Goal: Task Accomplishment & Management: Manage account settings

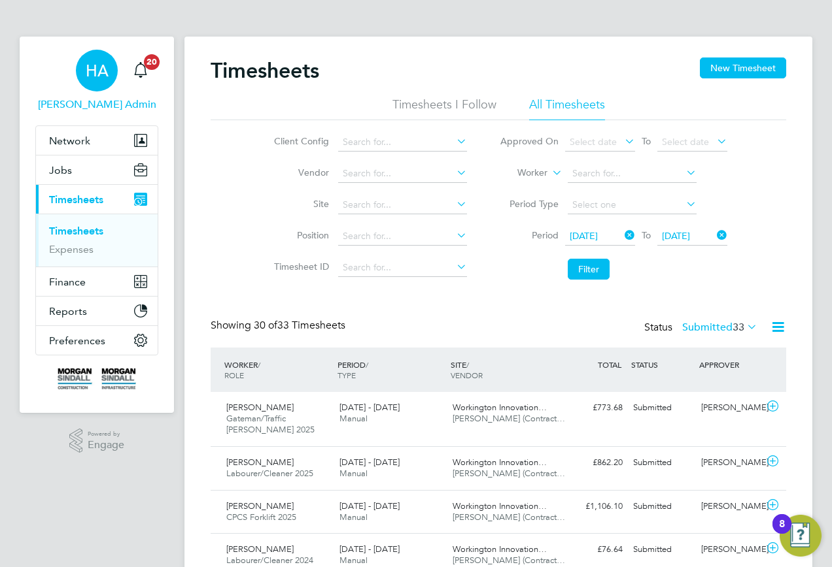
drag, startPoint x: 82, startPoint y: 100, endPoint x: 91, endPoint y: 99, distance: 9.2
click at [82, 100] on span "[PERSON_NAME] Admin" at bounding box center [96, 105] width 123 height 16
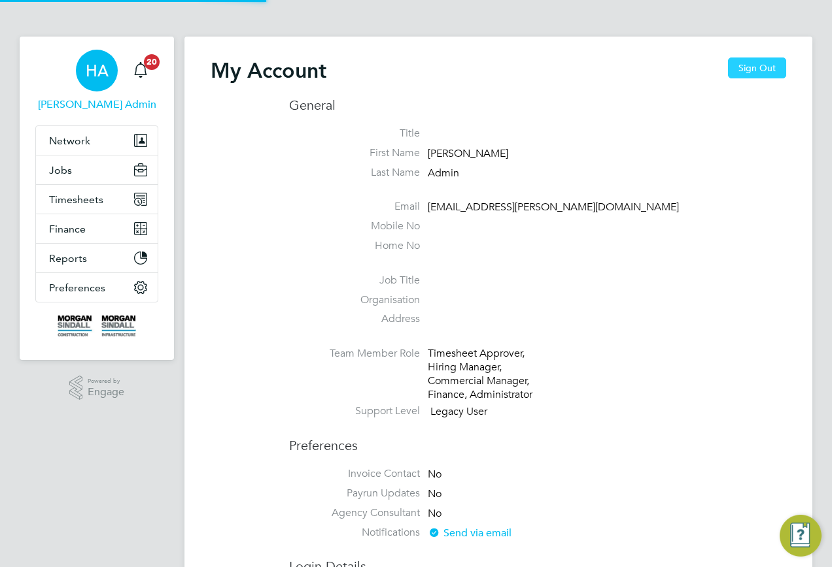
click at [758, 61] on button "Sign Out" at bounding box center [757, 68] width 58 height 21
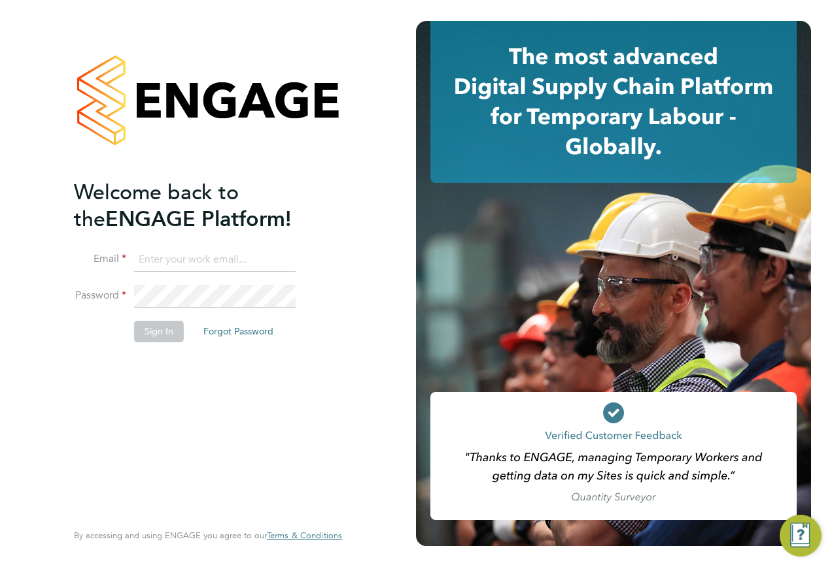
click at [199, 266] on input at bounding box center [214, 260] width 161 height 24
type input "samreet.thandi@hays.com"
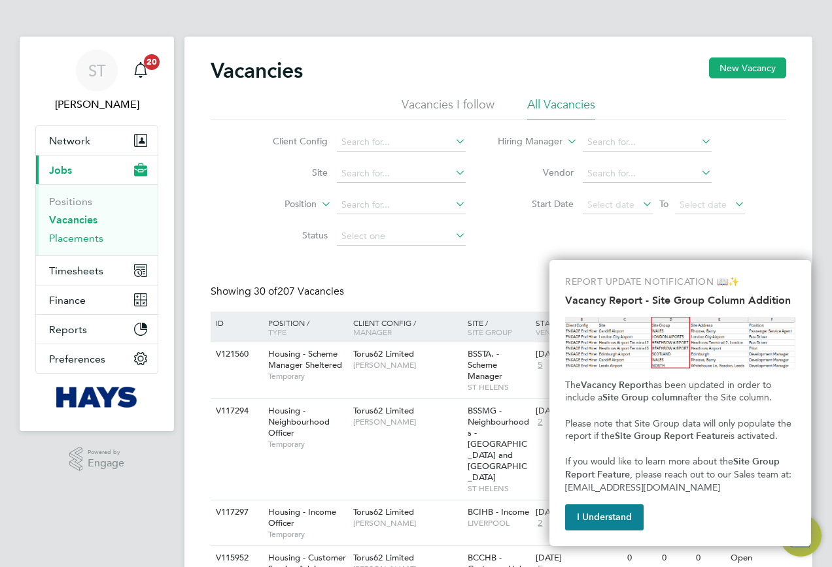
click at [75, 243] on link "Placements" at bounding box center [76, 238] width 54 height 12
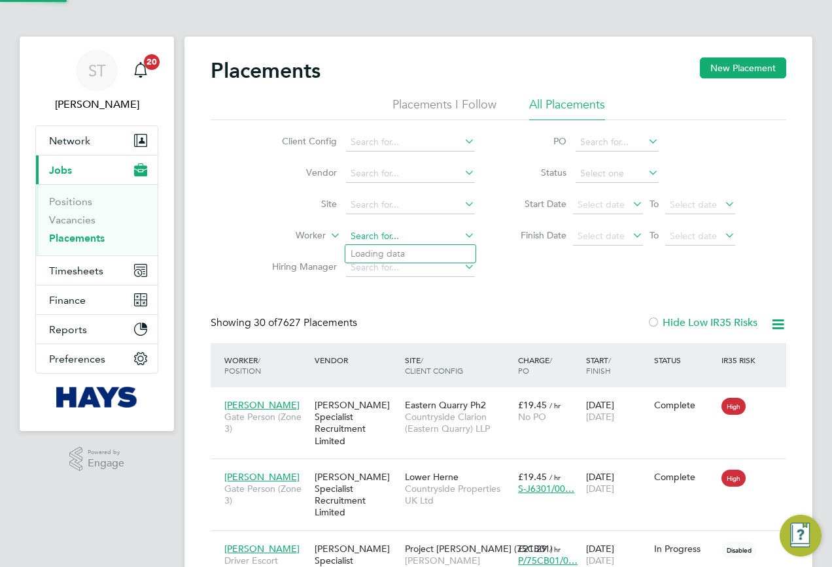
click at [366, 235] on input at bounding box center [410, 237] width 129 height 18
click at [386, 251] on li "Alieu Touray" at bounding box center [425, 254] width 161 height 18
type input "Alieu Touray"
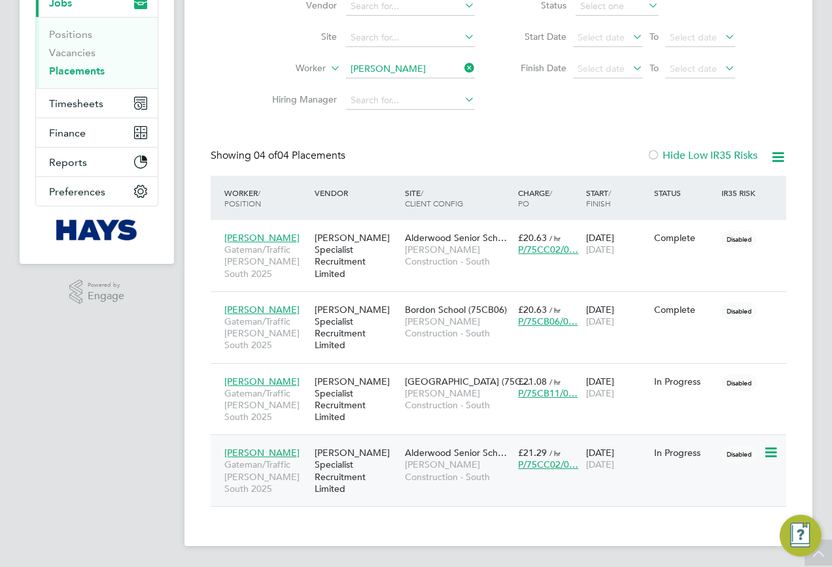
click at [465, 471] on span "Morgan Sindall Construction - South" at bounding box center [458, 471] width 107 height 24
click at [462, 71] on icon at bounding box center [462, 68] width 0 height 18
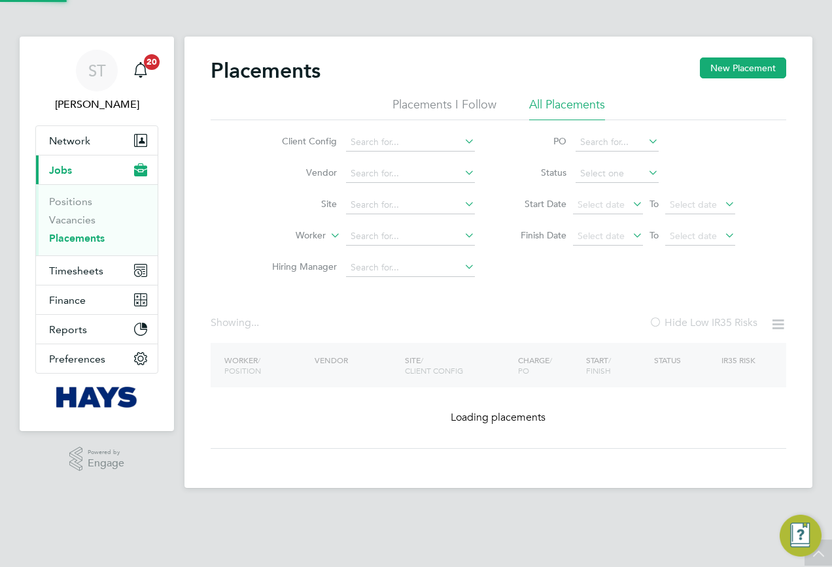
drag, startPoint x: 435, startPoint y: 71, endPoint x: 420, endPoint y: 86, distance: 20.8
click at [434, 71] on div "Placements New Placement" at bounding box center [498, 77] width 575 height 39
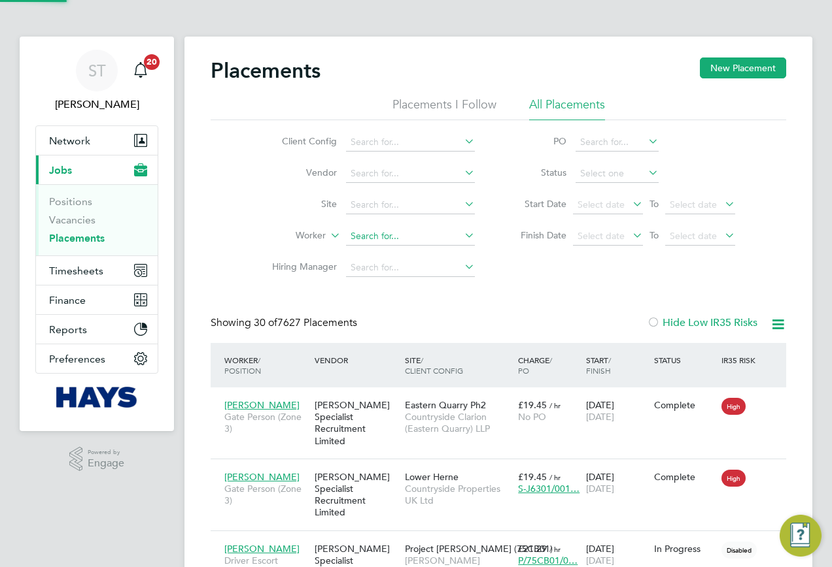
click at [382, 236] on input at bounding box center [410, 237] width 129 height 18
paste input "[PERSON_NAME]"
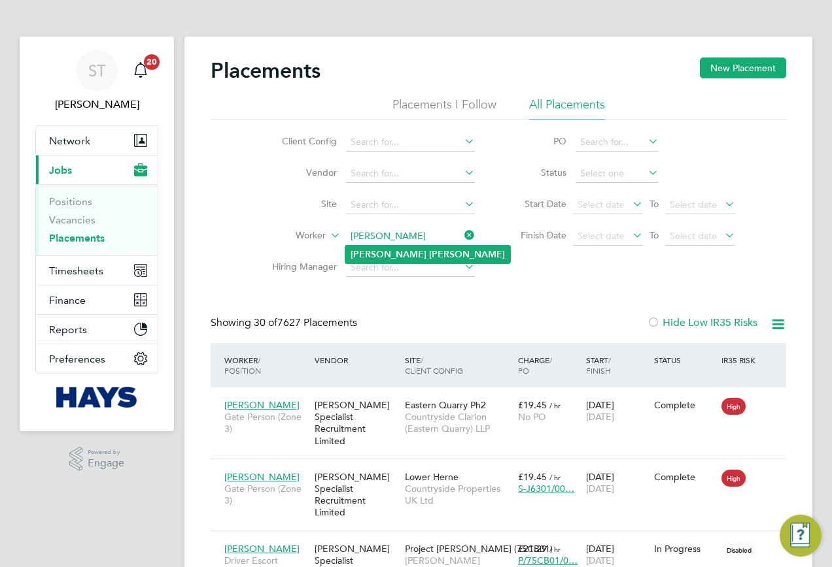
click at [380, 260] on li "Dominik Ksiazek" at bounding box center [427, 255] width 165 height 18
type input "[PERSON_NAME]"
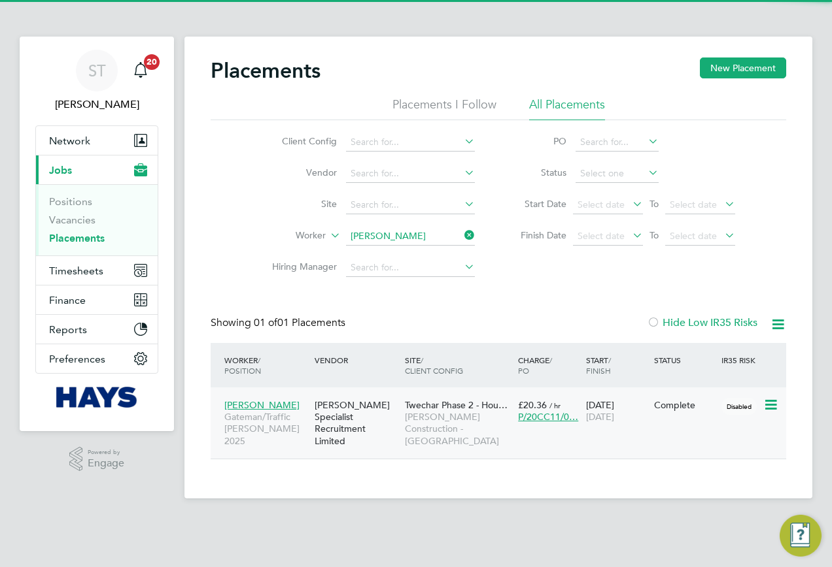
click at [431, 418] on span "[PERSON_NAME] Construction - [GEOGRAPHIC_DATA]" at bounding box center [458, 429] width 107 height 36
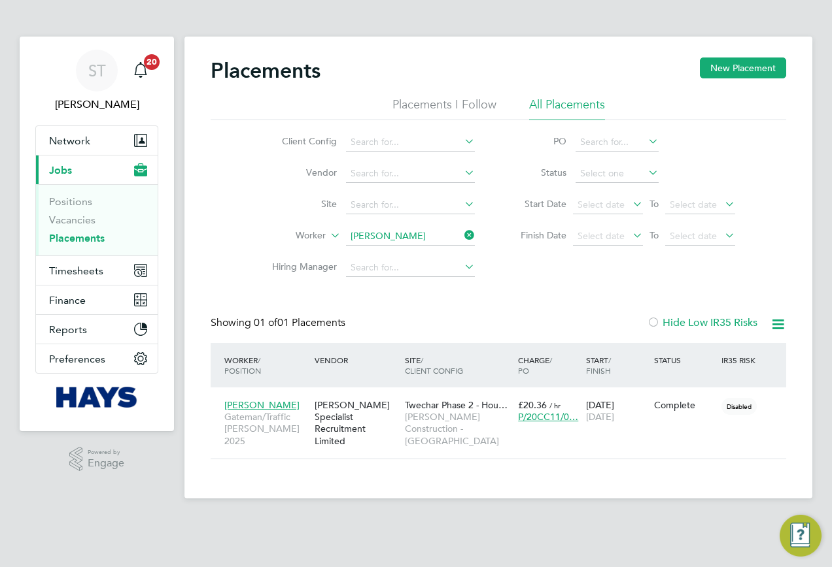
click at [462, 230] on icon at bounding box center [462, 235] width 0 height 18
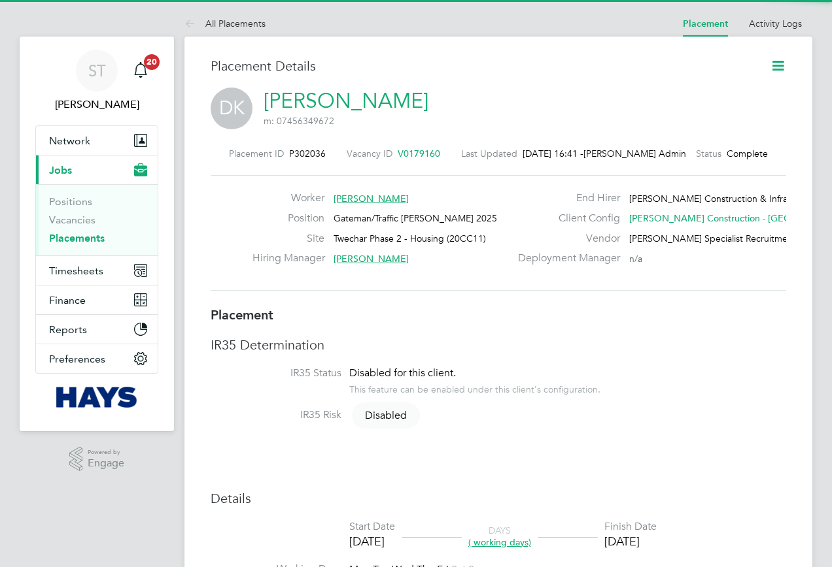
click at [777, 64] on icon at bounding box center [777, 66] width 16 height 16
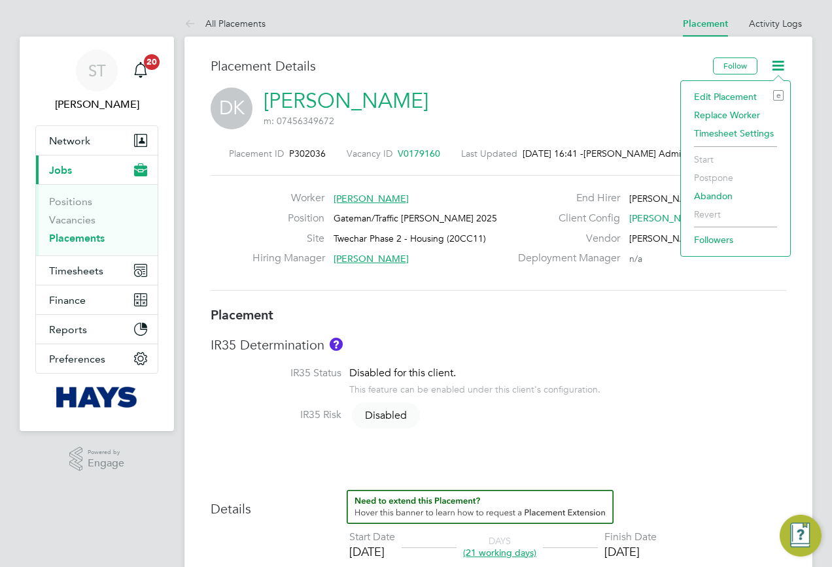
click at [699, 95] on li "Edit Placement e" at bounding box center [735, 97] width 96 height 18
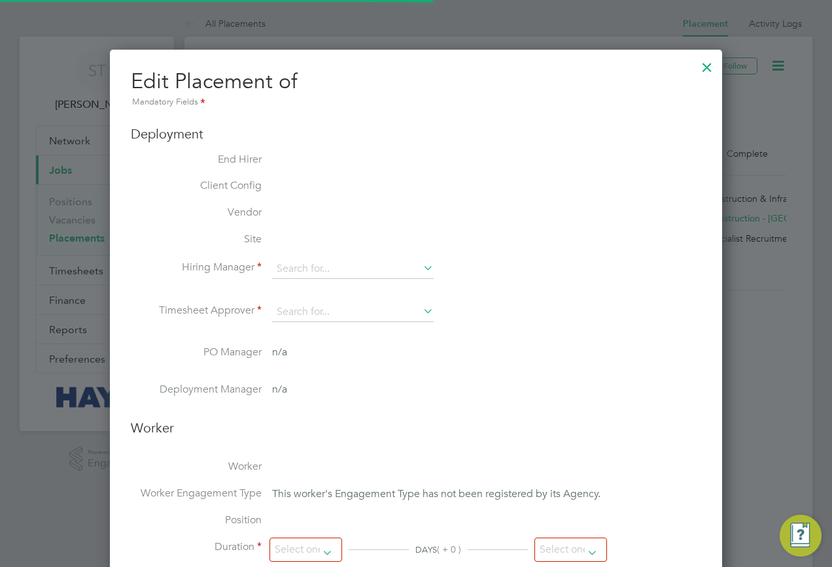
type input "[PERSON_NAME]"
type input "[DATE]"
type input "08:00"
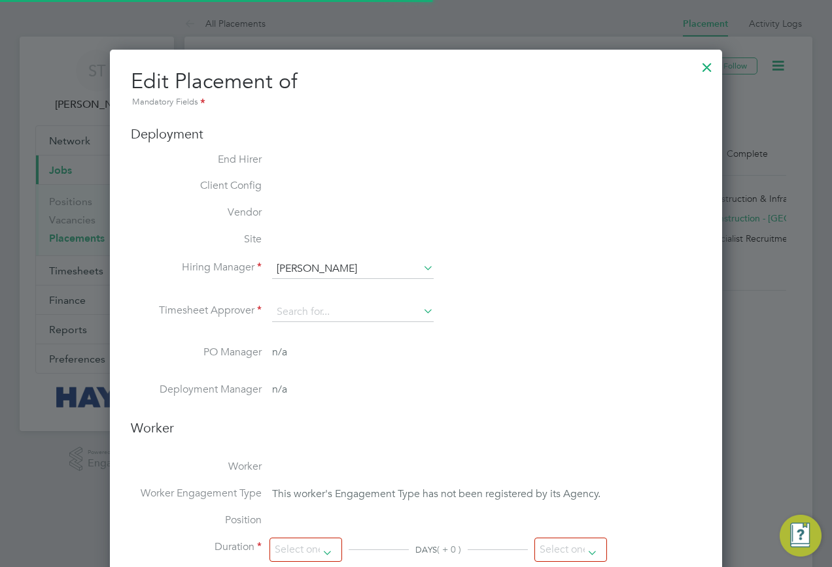
type input "18:00"
type input "30642200"
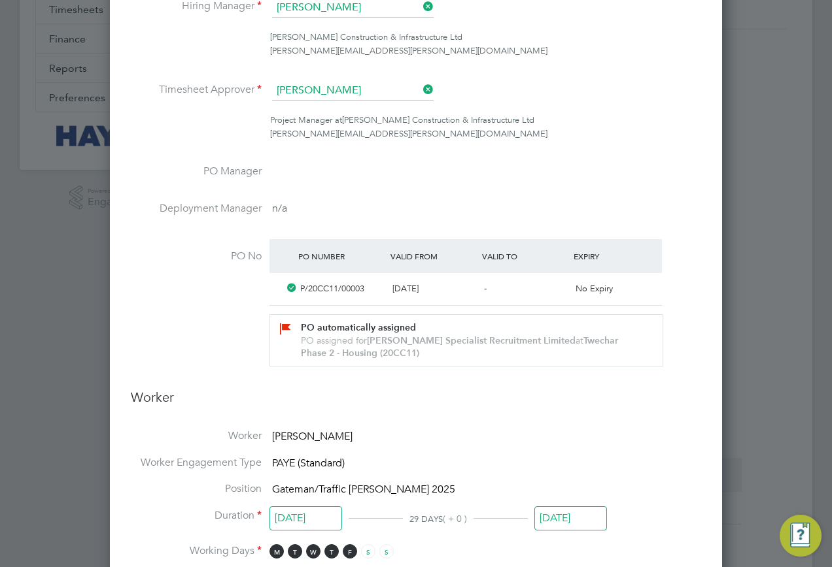
click at [554, 510] on input "[DATE]" at bounding box center [570, 519] width 73 height 24
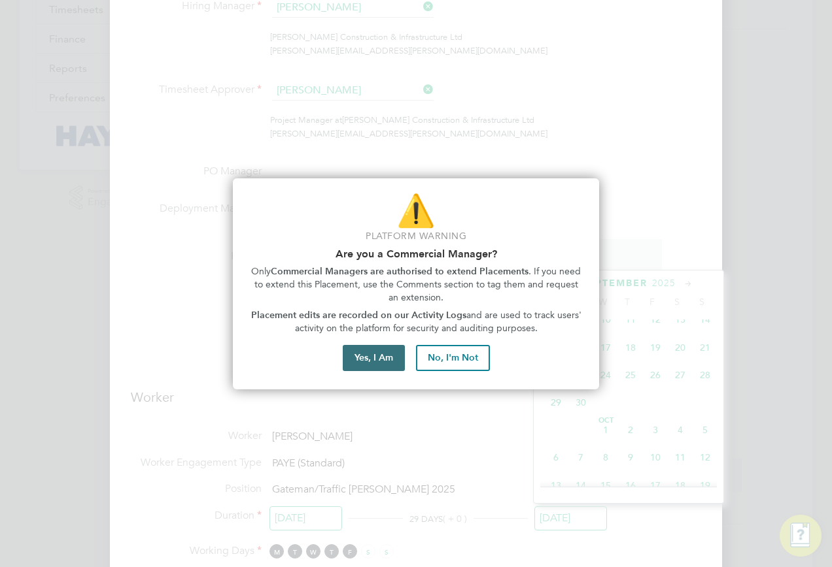
click at [362, 360] on button "Yes, I Am" at bounding box center [374, 358] width 62 height 26
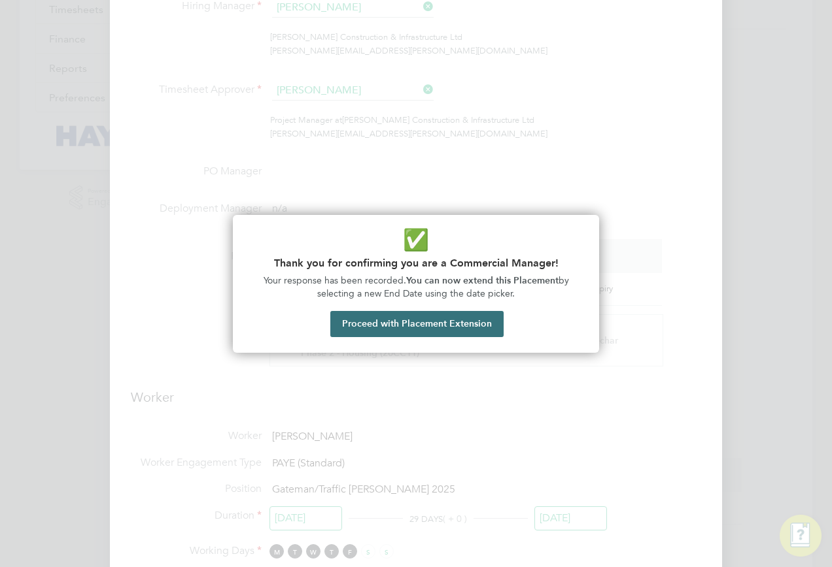
click at [375, 327] on button "Proceed with Placement Extension" at bounding box center [416, 324] width 173 height 26
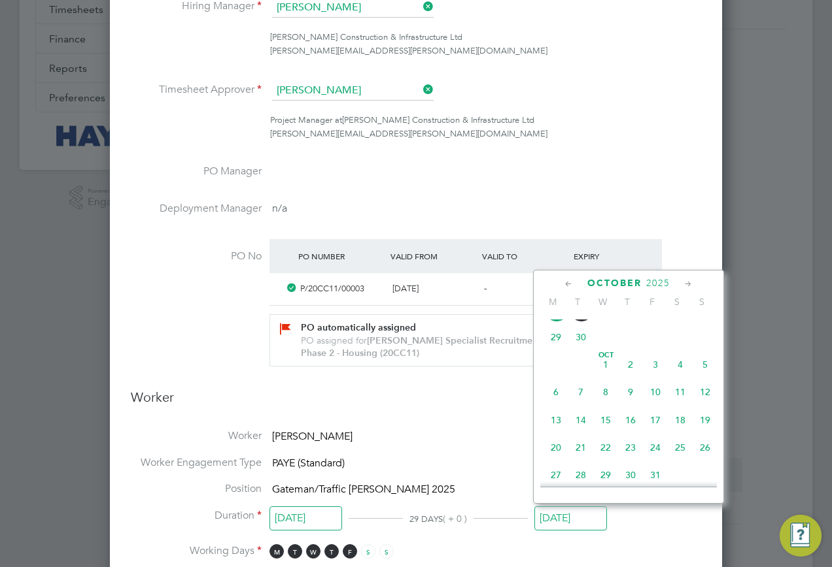
click at [555, 460] on span "20" at bounding box center [555, 447] width 25 height 25
type input "[DATE]"
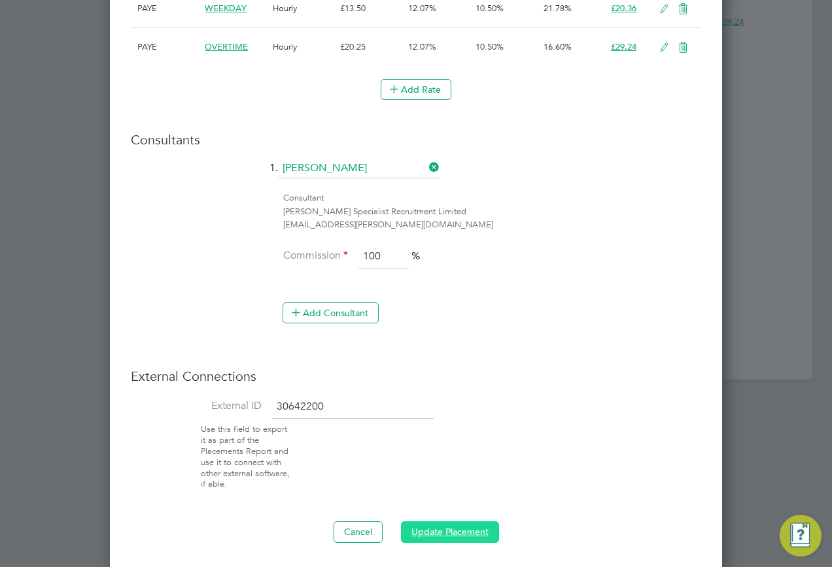
click at [448, 526] on button "Update Placement" at bounding box center [450, 532] width 98 height 21
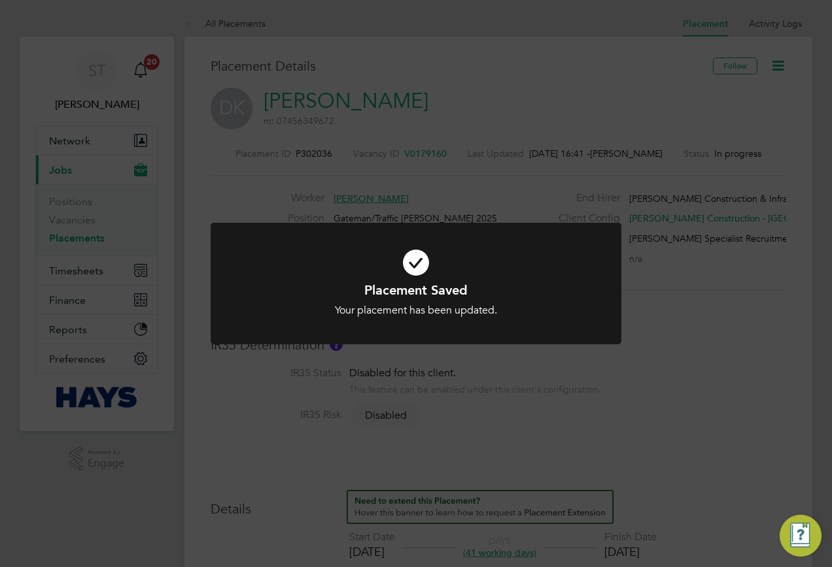
click at [641, 334] on div "Placement Saved Your placement has been updated. Cancel Okay" at bounding box center [416, 283] width 832 height 567
